Goal: Task Accomplishment & Management: Complete application form

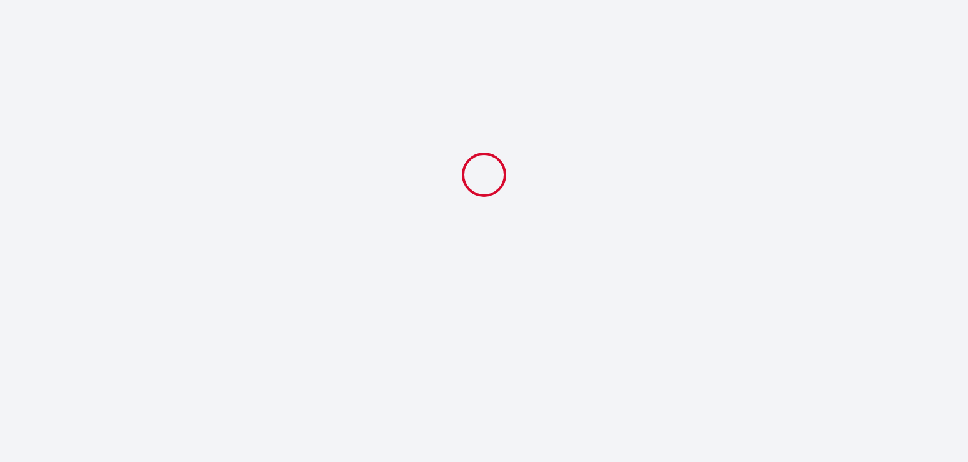
select select
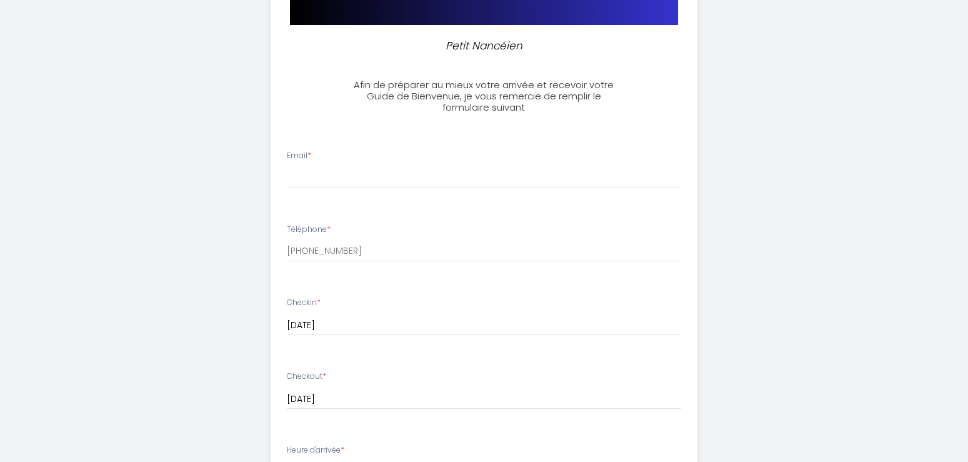
scroll to position [98, 0]
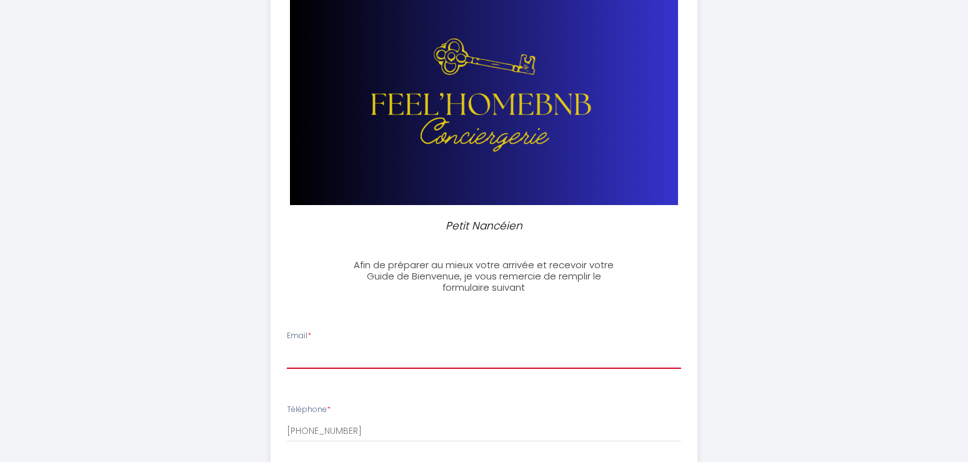
click at [328, 351] on input "Email *" at bounding box center [484, 357] width 394 height 22
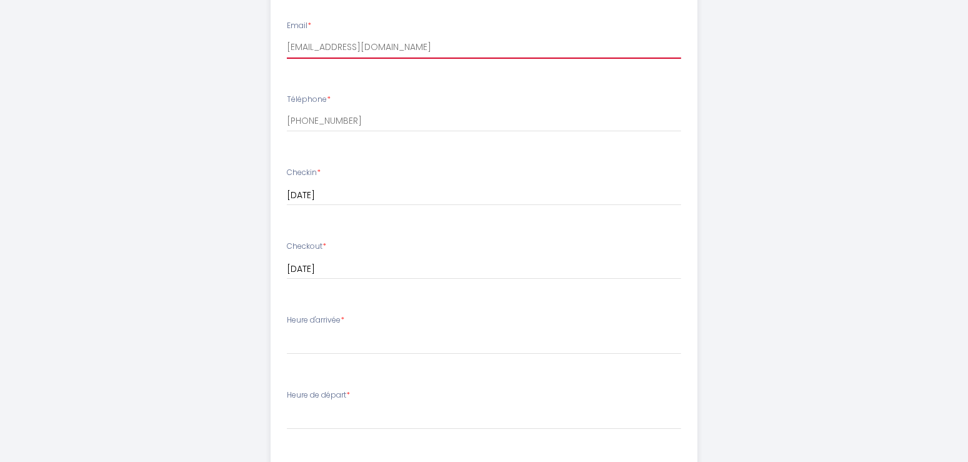
scroll to position [417, 0]
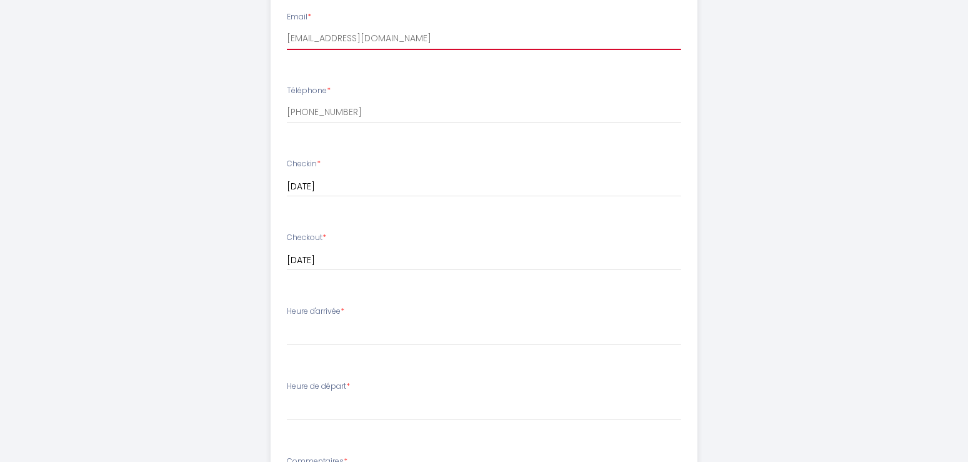
type input "[EMAIL_ADDRESS][DOMAIN_NAME]"
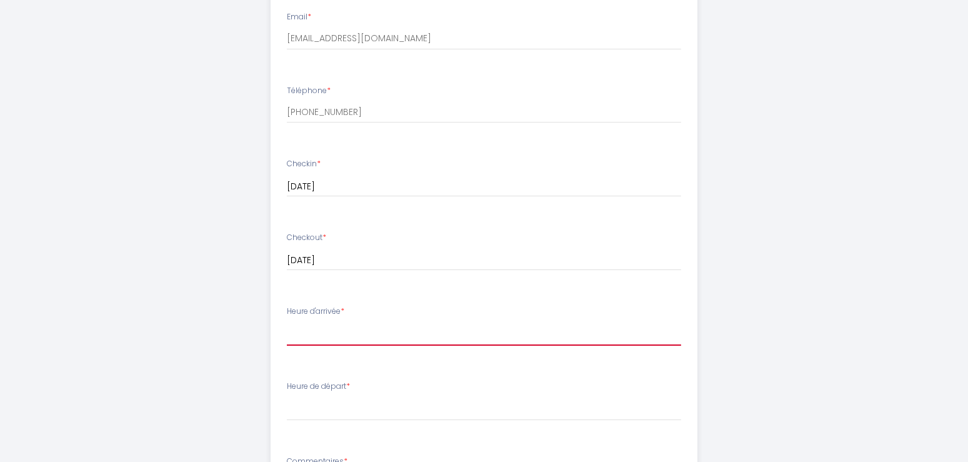
select select "15:00"
click option "15:00" at bounding box center [0, 0] width 0 height 0
click at [321, 392] on label "Heure de départ *" at bounding box center [318, 386] width 63 height 12
click at [325, 389] on label "Heure de départ *" at bounding box center [318, 386] width 63 height 12
click at [349, 388] on label "Heure de départ *" at bounding box center [318, 386] width 63 height 12
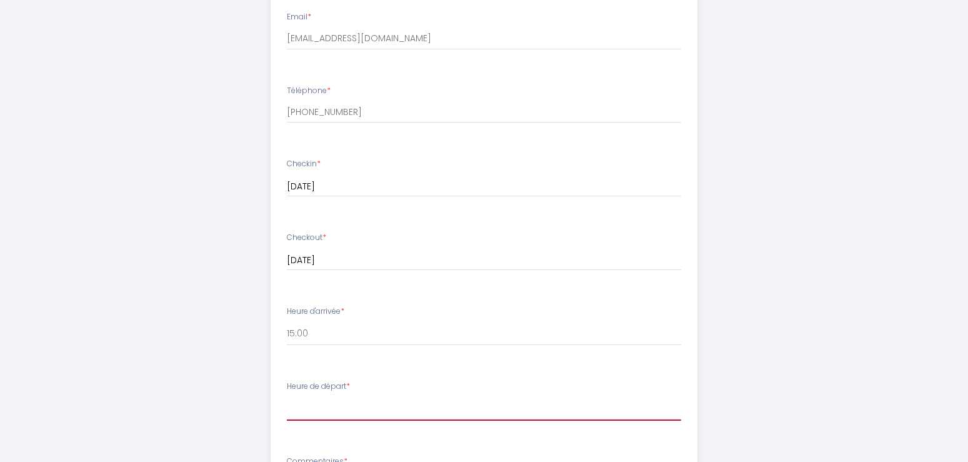
click at [287, 397] on select "00:00 00:30 01:00 01:30 02:00 02:30 03:00 03:30 04:00 04:30 05:00 05:30 06:00 0…" at bounding box center [484, 409] width 394 height 24
select select "11:00"
click option "11:00" at bounding box center [0, 0] width 0 height 0
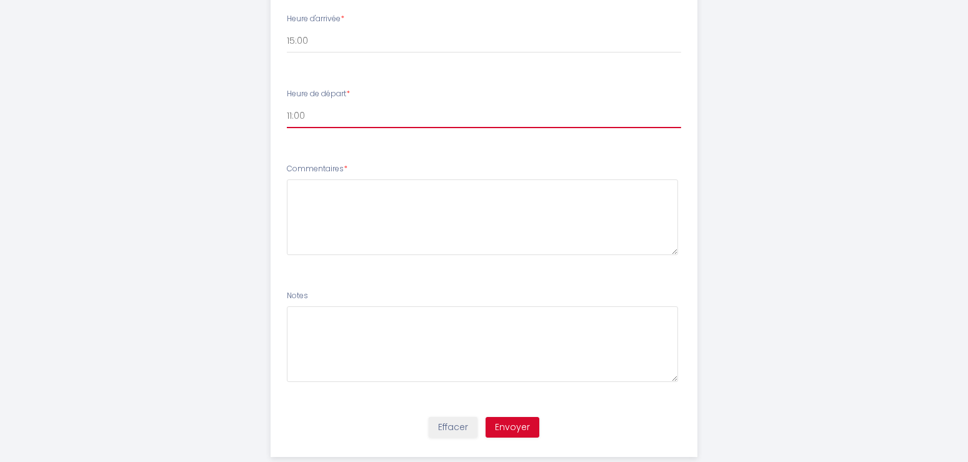
scroll to position [735, 0]
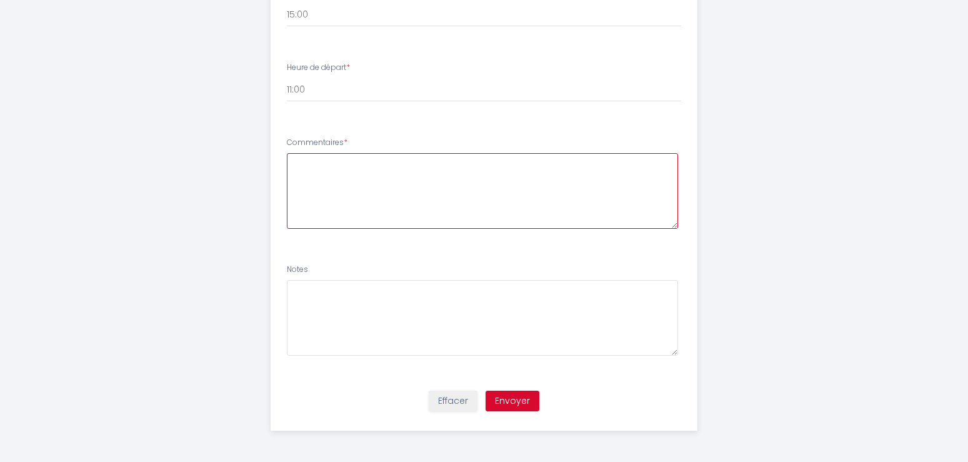
click at [316, 166] on textarea at bounding box center [482, 191] width 391 height 76
click at [308, 164] on textarea "MEs parents nous rendent visite sur [GEOGRAPHIC_DATA] et nous souhaiterions pou…" at bounding box center [482, 191] width 391 height 76
type textarea "Mes parents nous rendent visite sur [GEOGRAPHIC_DATA] et nous souhaiterions pou…"
